Goal: Find specific page/section: Find specific page/section

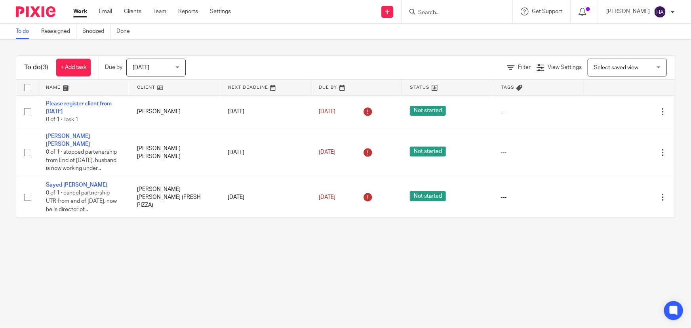
click at [446, 10] on input "Search" at bounding box center [452, 13] width 71 height 7
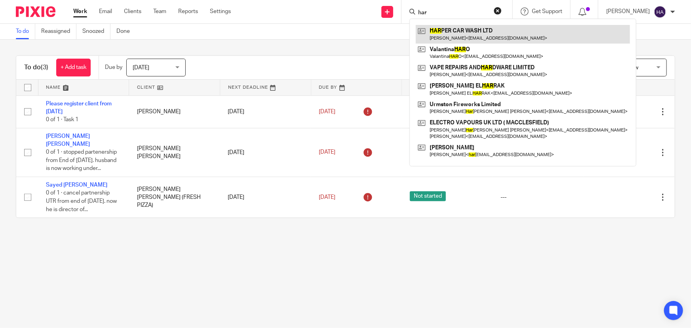
type input "har"
click at [454, 32] on link at bounding box center [523, 34] width 214 height 18
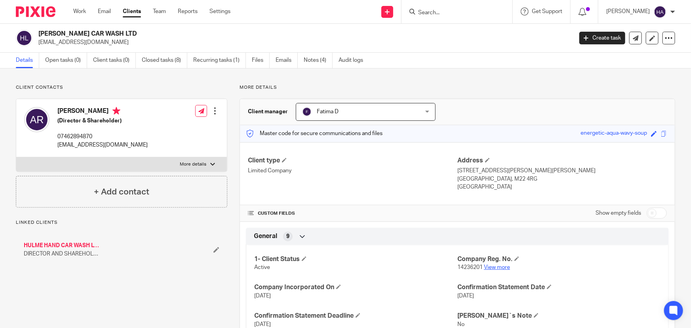
click at [490, 266] on link "View more" at bounding box center [497, 267] width 26 height 6
click at [439, 13] on input "Search" at bounding box center [452, 13] width 71 height 7
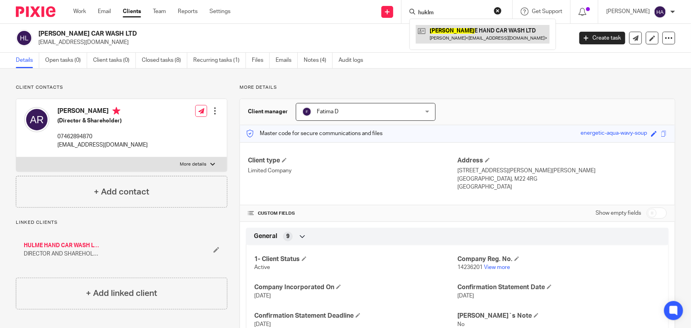
type input "huklm"
click at [459, 32] on link at bounding box center [483, 34] width 134 height 18
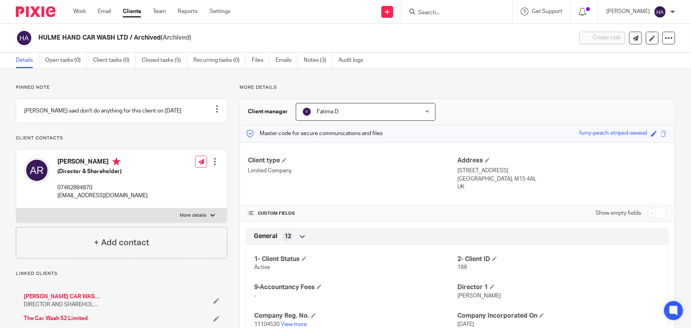
scroll to position [108, 0]
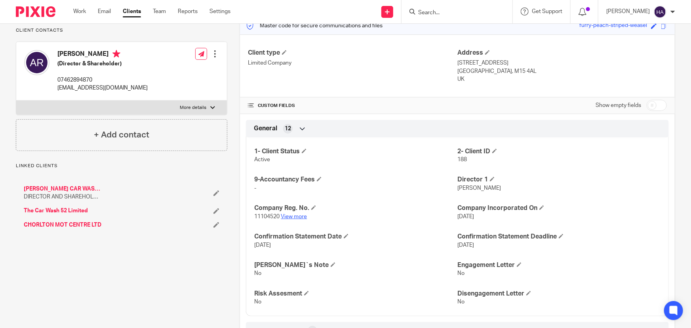
click at [291, 217] on link "View more" at bounding box center [294, 217] width 26 height 6
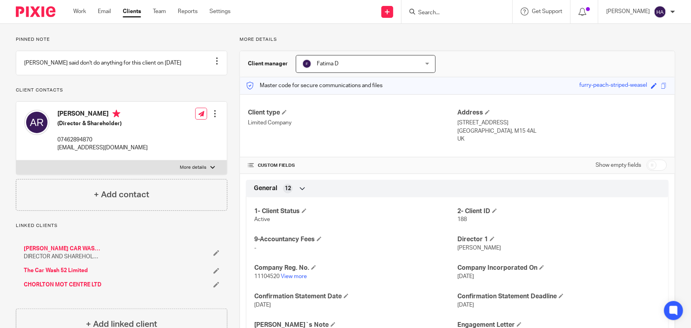
scroll to position [36, 0]
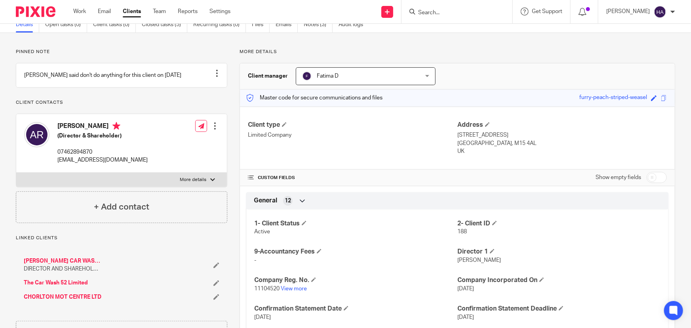
click at [48, 265] on link "[PERSON_NAME] CAR WASH LTD" at bounding box center [63, 261] width 78 height 8
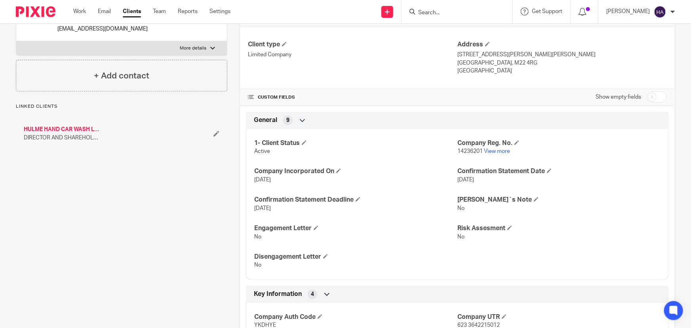
scroll to position [108, 0]
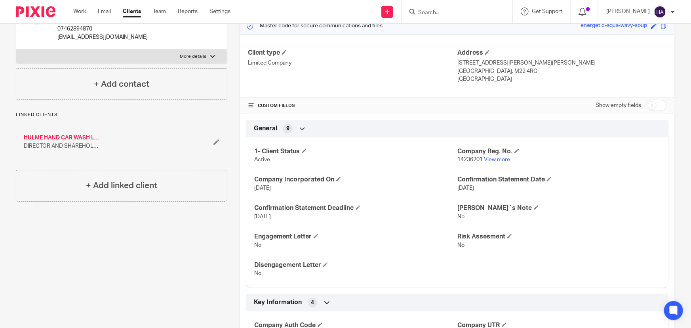
click at [491, 162] on p "14236201 View more" at bounding box center [558, 160] width 203 height 8
click at [491, 161] on link "View more" at bounding box center [497, 160] width 26 height 6
